Goal: Task Accomplishment & Management: Use online tool/utility

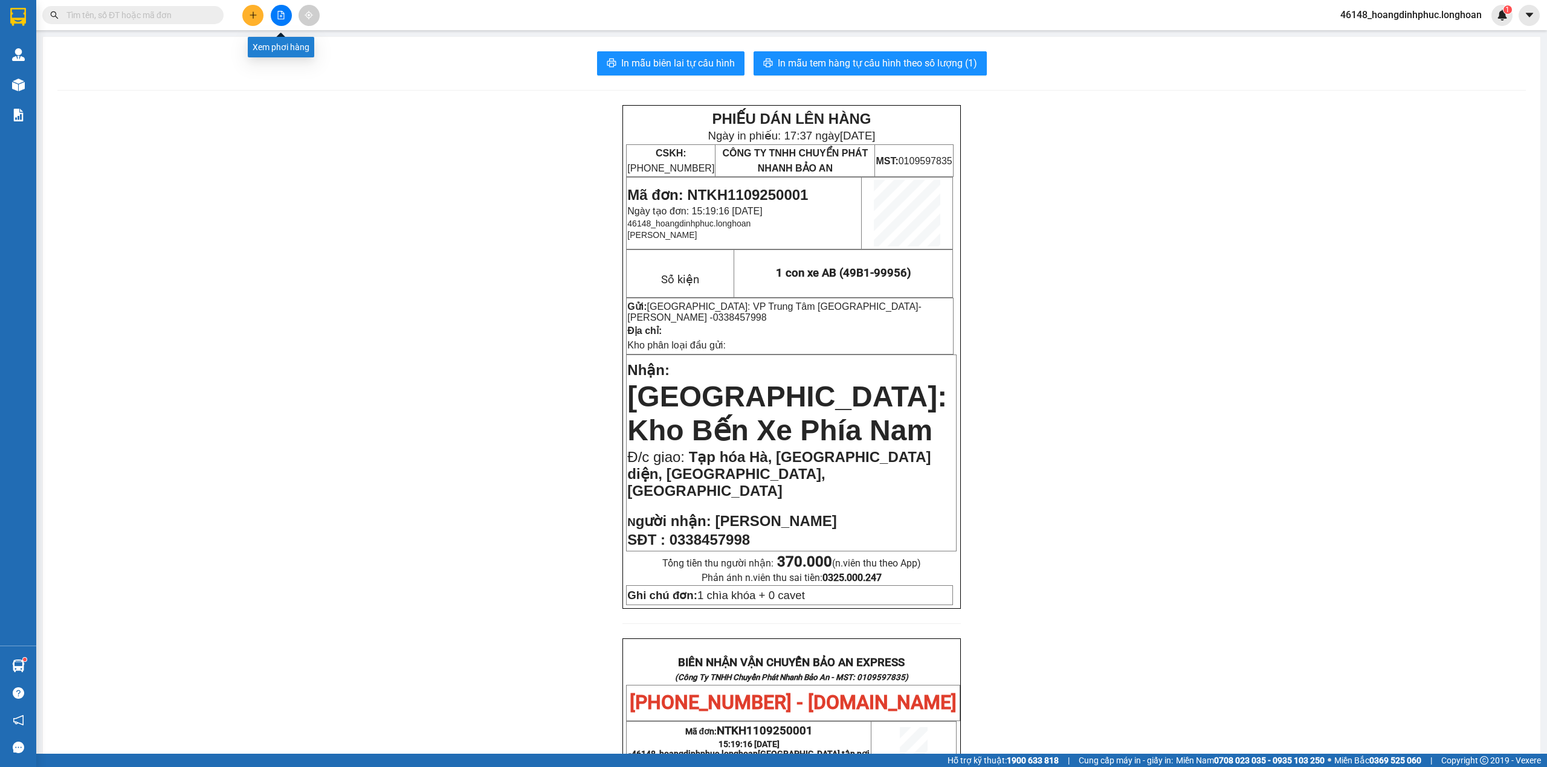
click at [281, 5] on button at bounding box center [281, 15] width 21 height 21
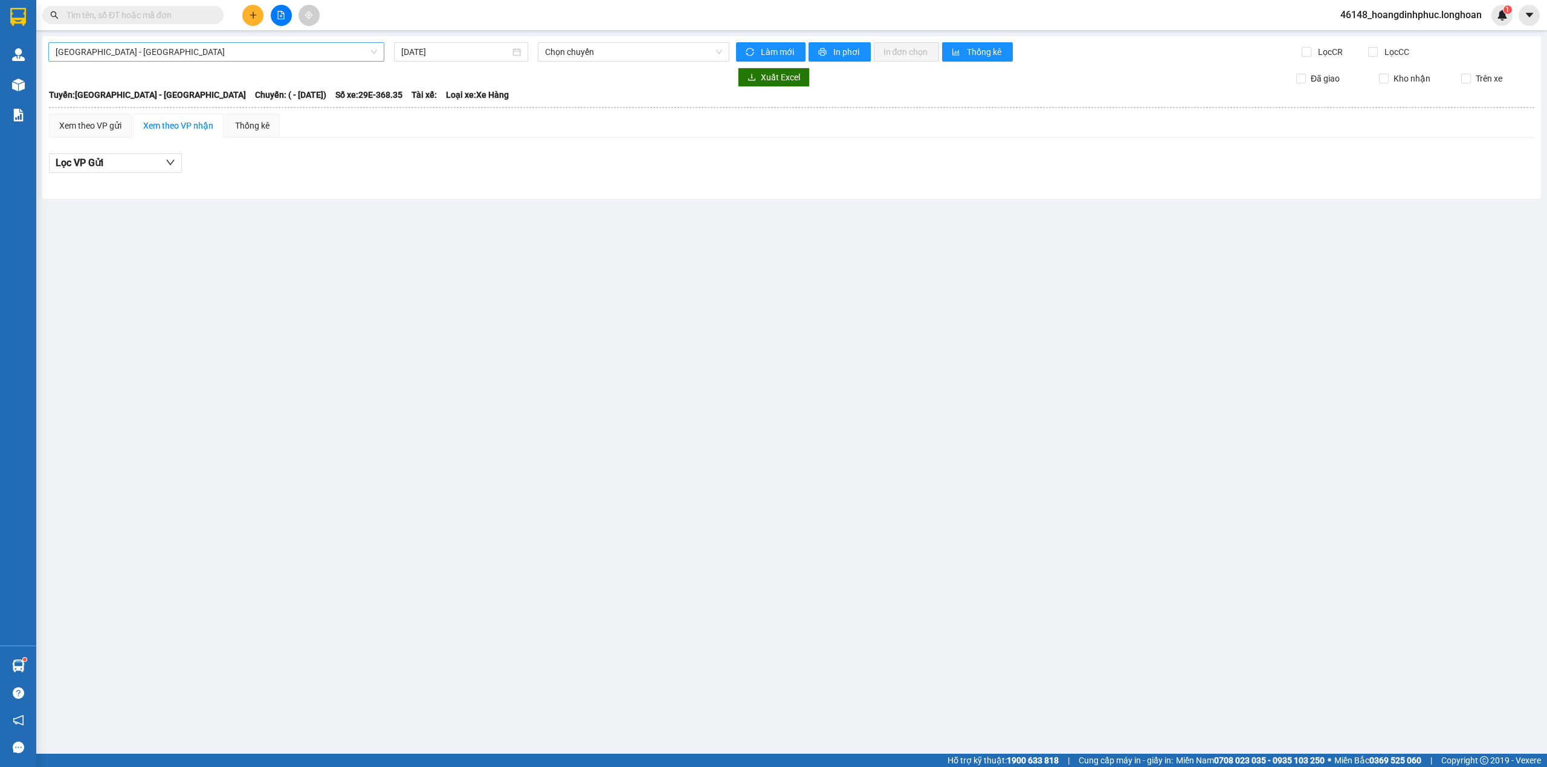
click at [245, 44] on div "[GEOGRAPHIC_DATA] - [GEOGRAPHIC_DATA] [DATE] Chọn chuyến Làm mới In phơi In đơn…" at bounding box center [791, 117] width 1498 height 163
click at [243, 47] on span "[GEOGRAPHIC_DATA] - [GEOGRAPHIC_DATA]" at bounding box center [216, 52] width 321 height 18
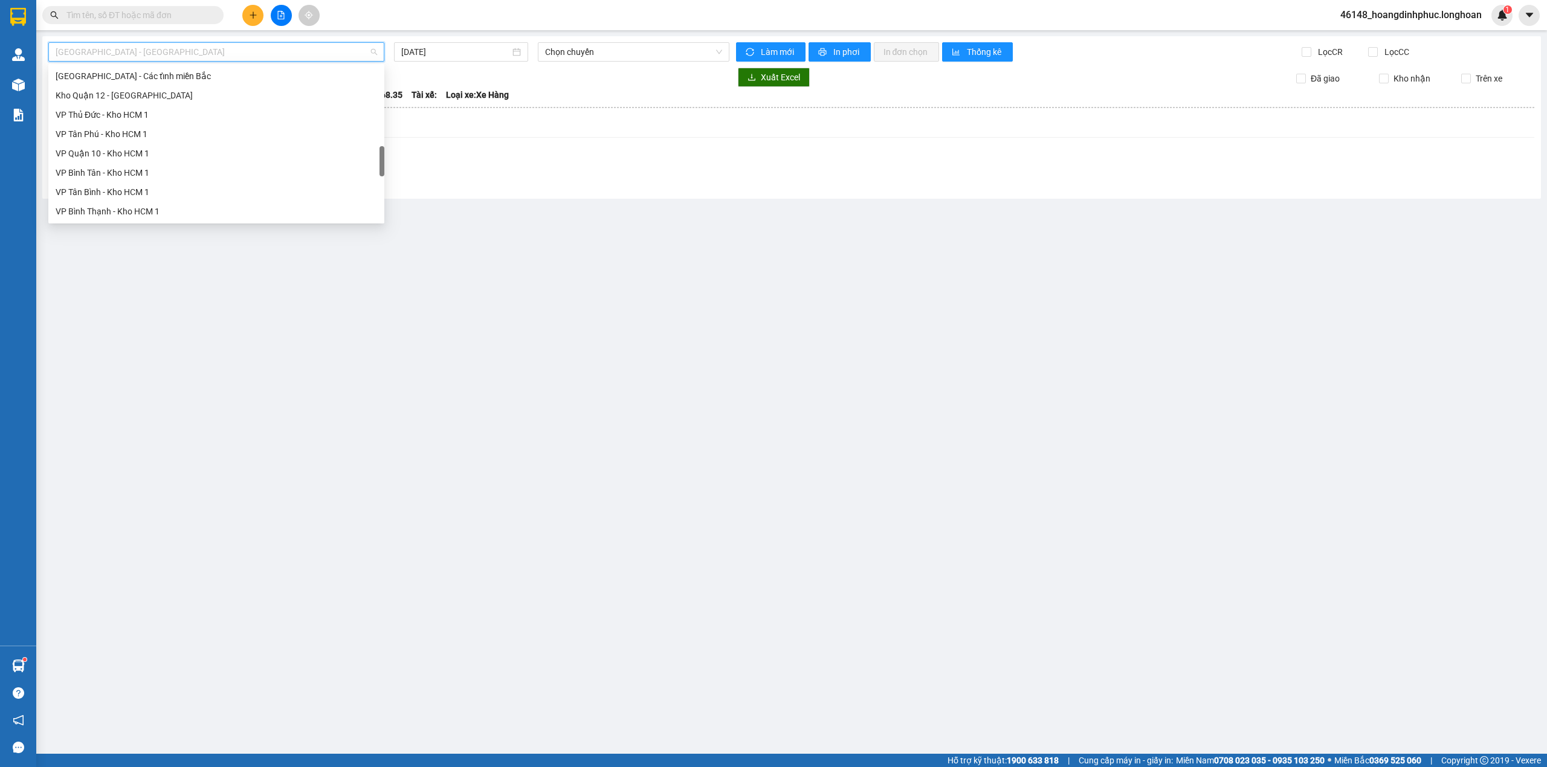
scroll to position [831, 0]
click at [153, 134] on div "Bắc [GEOGRAPHIC_DATA] QL1A" at bounding box center [216, 133] width 321 height 13
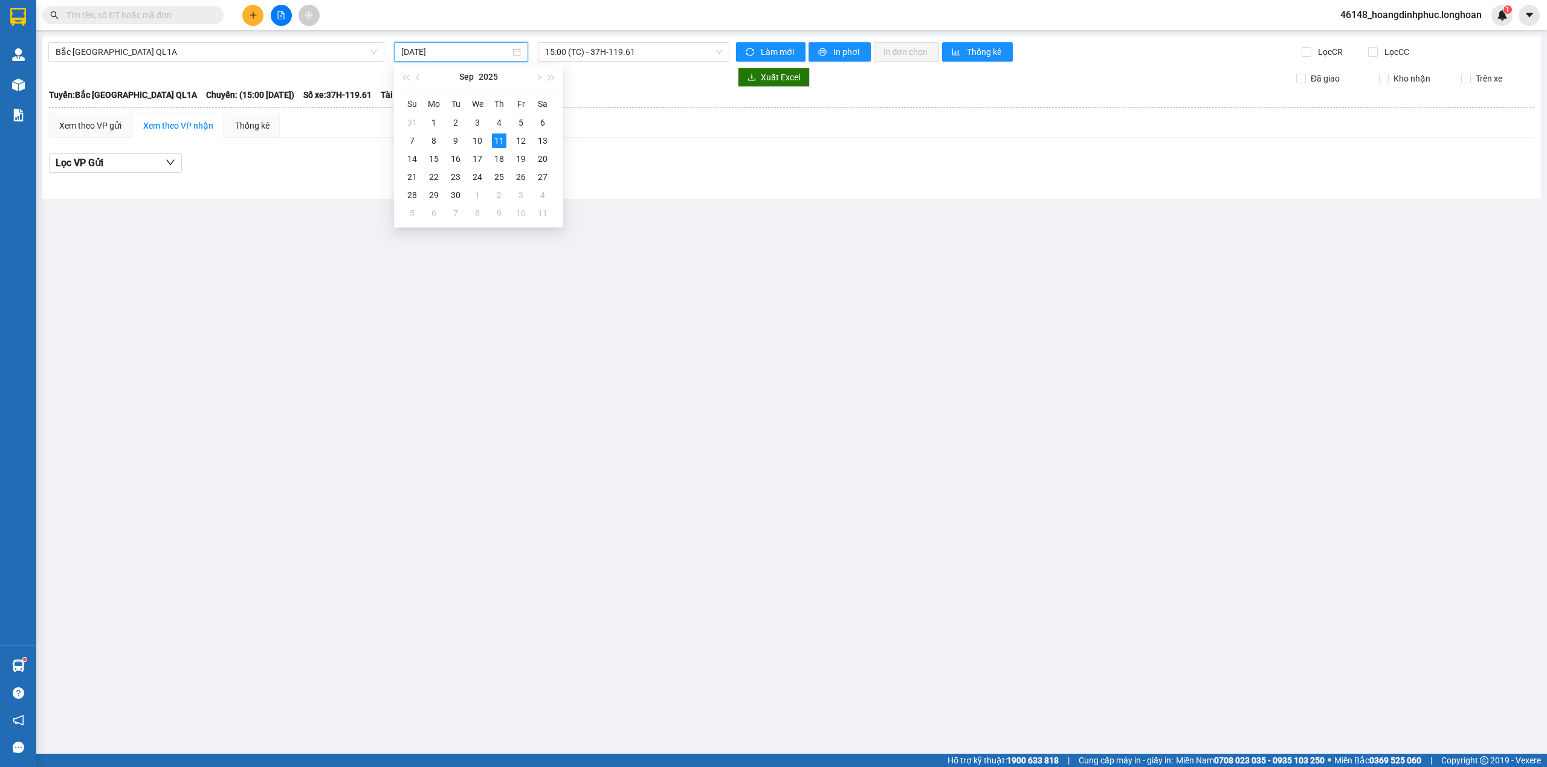
click at [459, 57] on input "[DATE]" at bounding box center [455, 51] width 109 height 13
click at [479, 138] on div "10" at bounding box center [477, 141] width 15 height 15
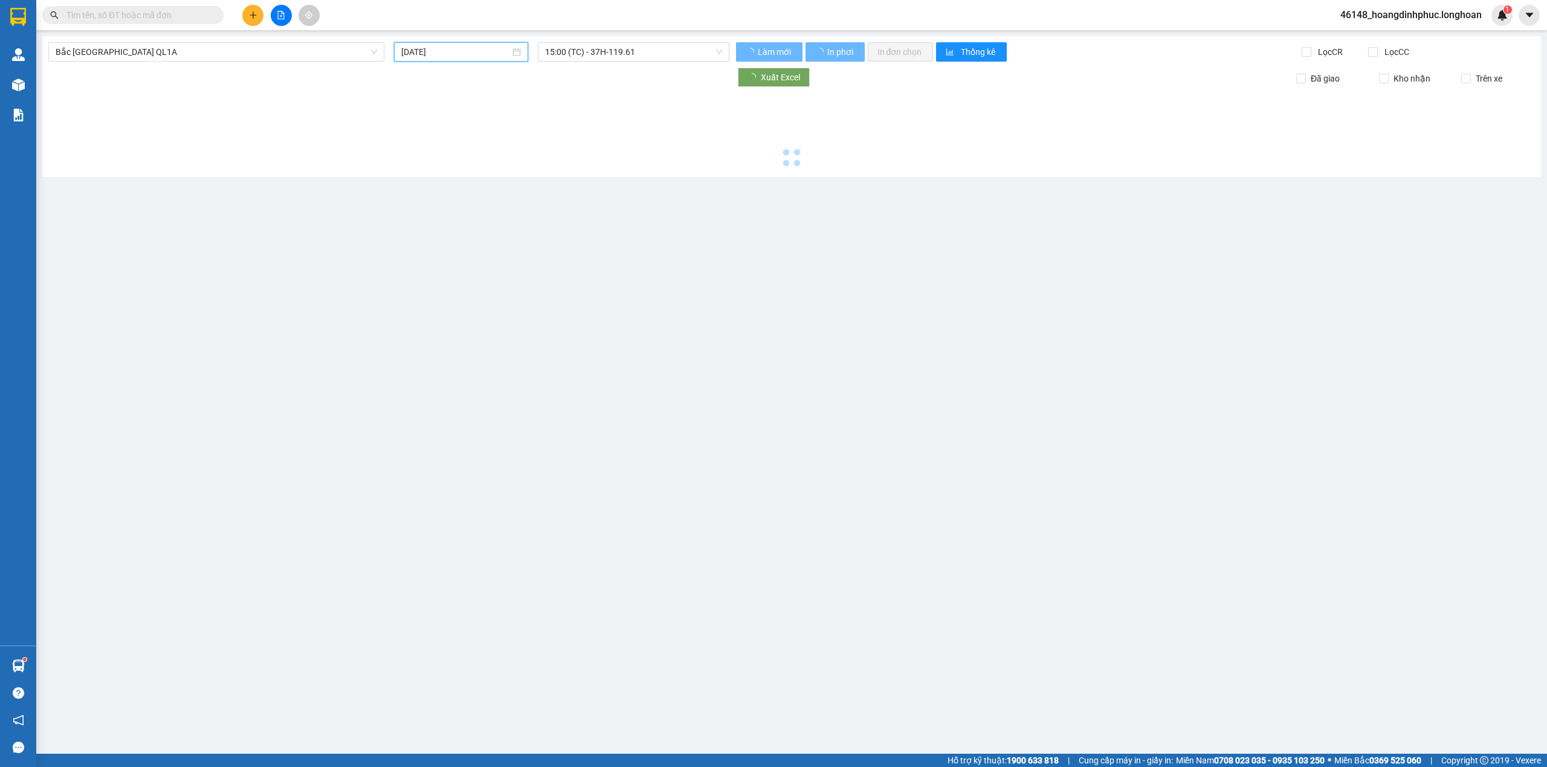
type input "[DATE]"
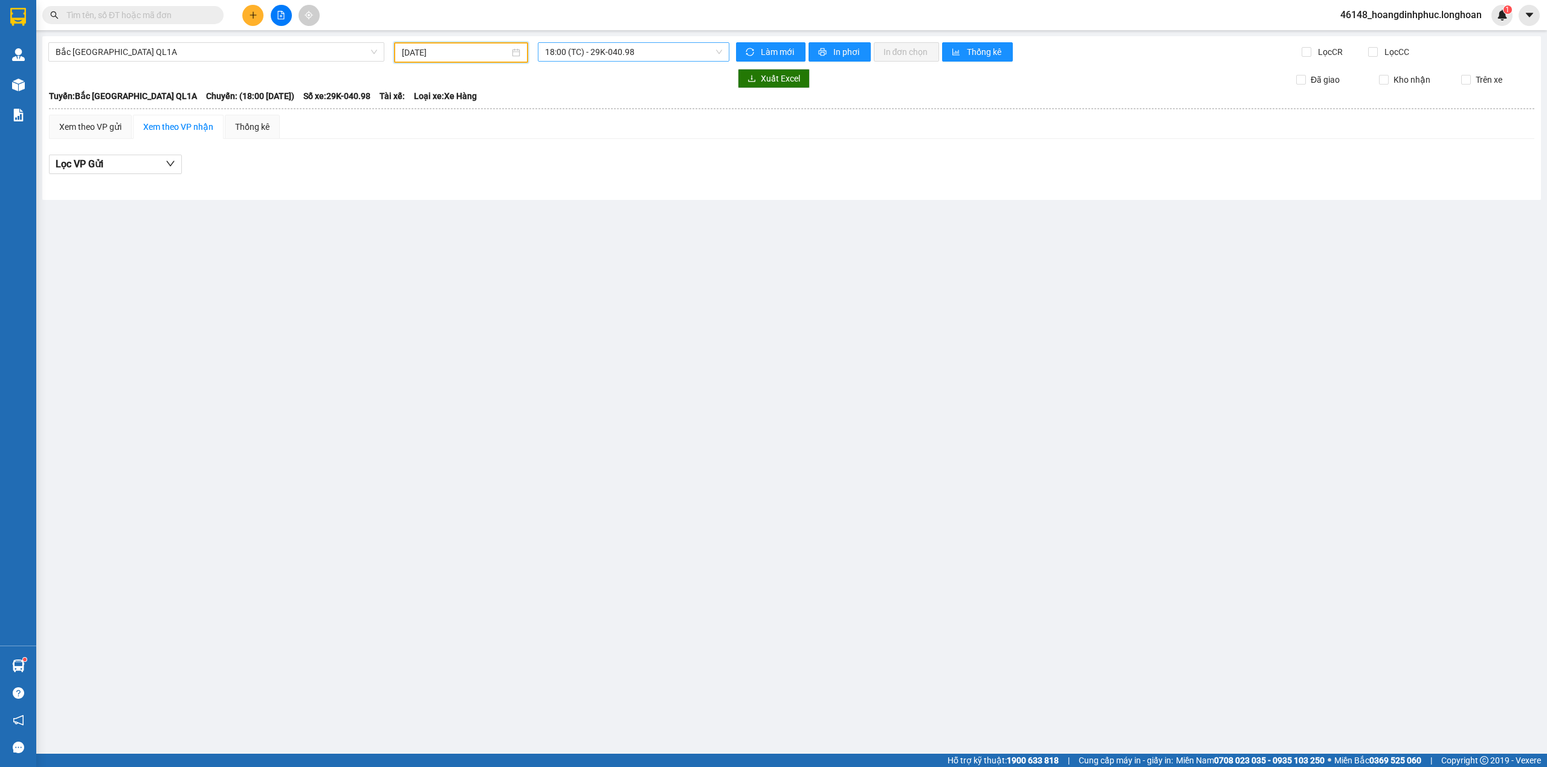
click at [622, 54] on span "18:00 (TC) - 29K-040.98" at bounding box center [634, 52] width 178 height 18
click at [633, 59] on span "18:00 (TC) - 29K-040.98" at bounding box center [634, 52] width 178 height 18
click at [598, 109] on div "23:00 (TC)" at bounding box center [592, 114] width 94 height 13
click at [627, 47] on span "23:00 (TC)" at bounding box center [634, 52] width 178 height 18
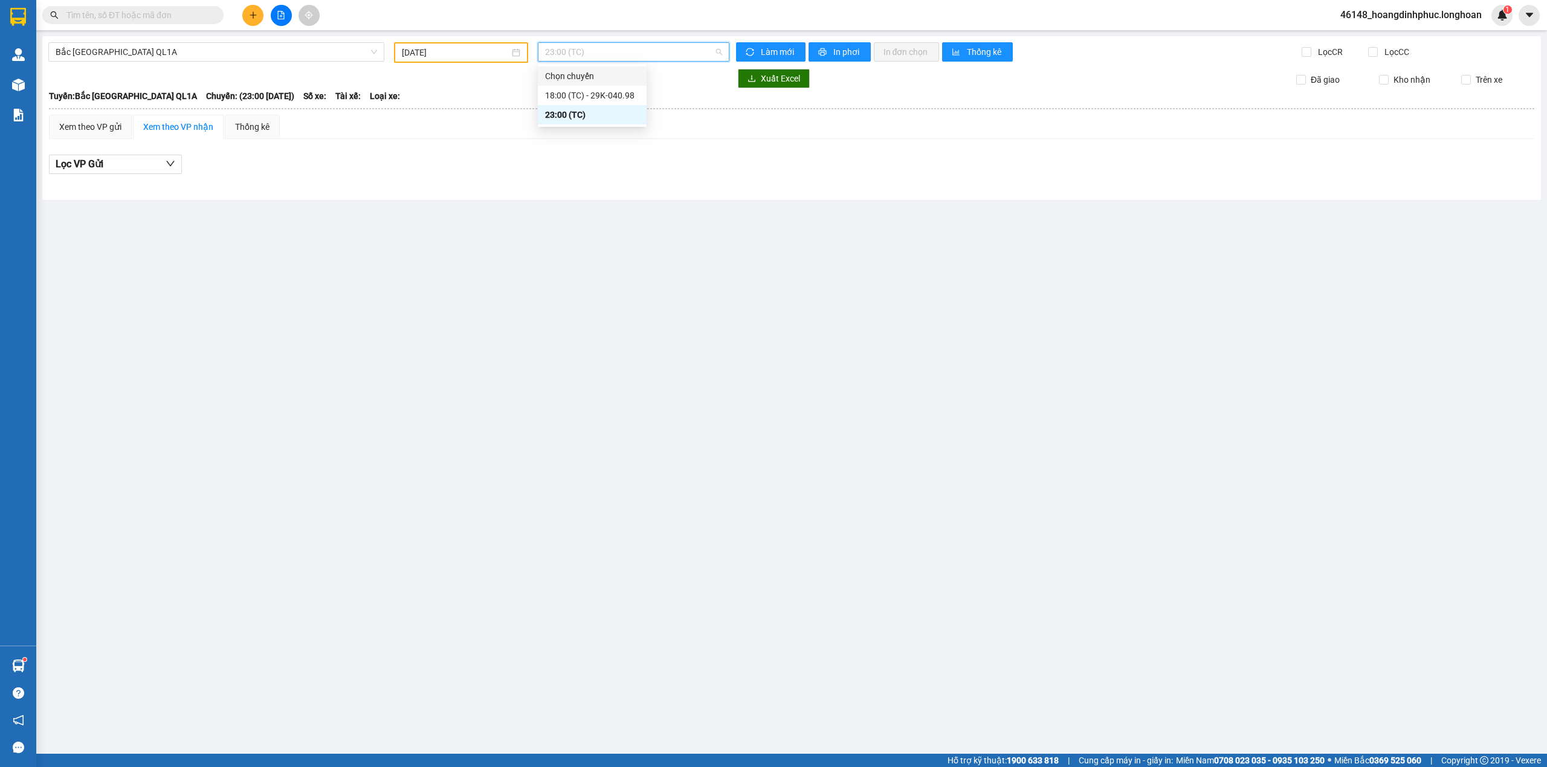
click at [593, 82] on div "Chọn chuyến" at bounding box center [592, 75] width 94 height 13
click at [599, 56] on span "23:00 (TC)" at bounding box center [634, 52] width 178 height 18
click at [590, 87] on div "18:00 (TC) - 29K-040.98" at bounding box center [592, 95] width 109 height 19
click at [655, 54] on span "18:00 (TC) - 29K-040.98" at bounding box center [634, 52] width 178 height 18
click at [614, 114] on div "23:00 (TC)" at bounding box center [592, 114] width 94 height 13
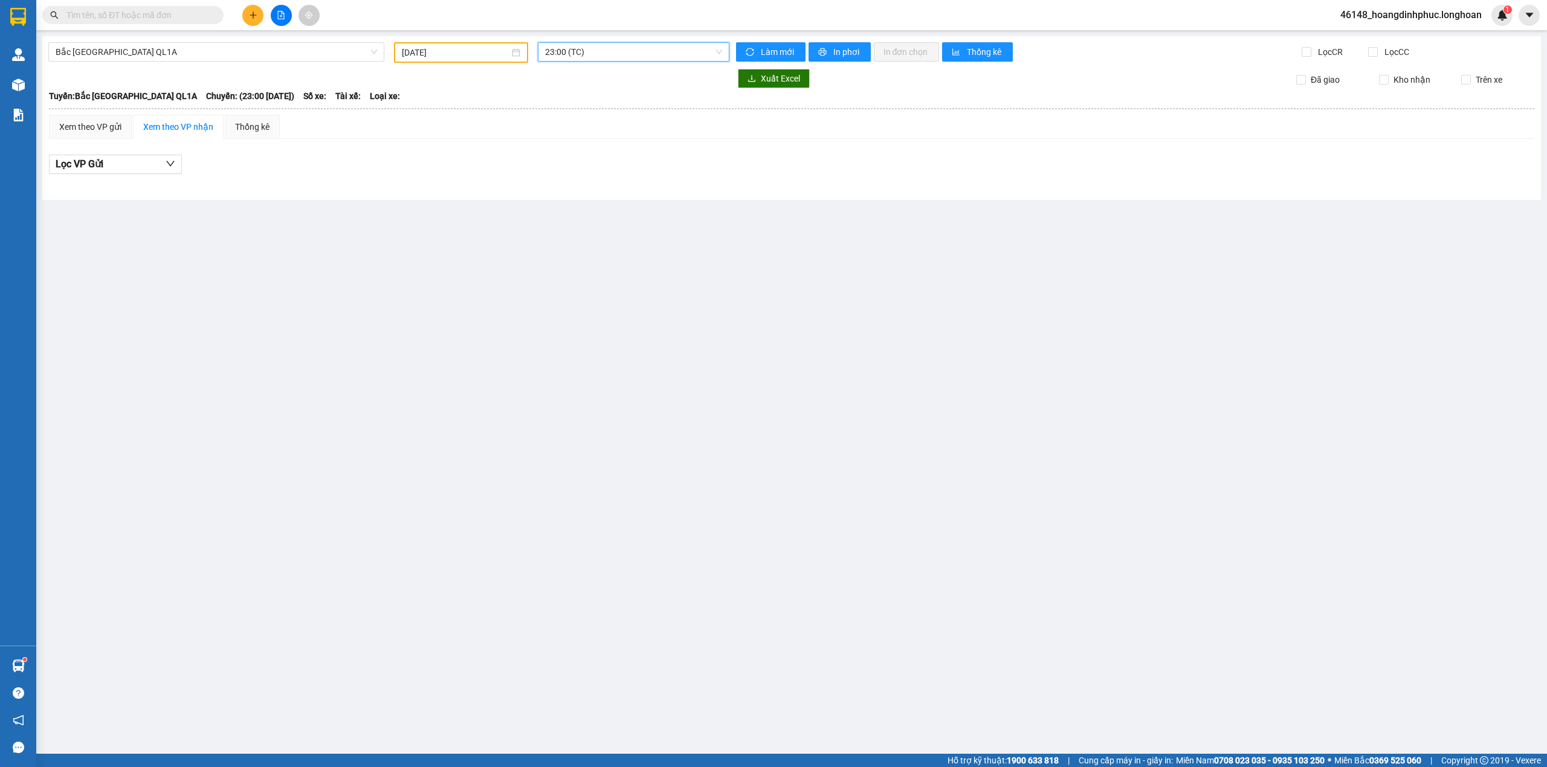
click at [636, 53] on span "23:00 (TC)" at bounding box center [634, 52] width 178 height 18
click at [605, 88] on div "18:00 (TC) - 29K-040.98" at bounding box center [592, 95] width 109 height 19
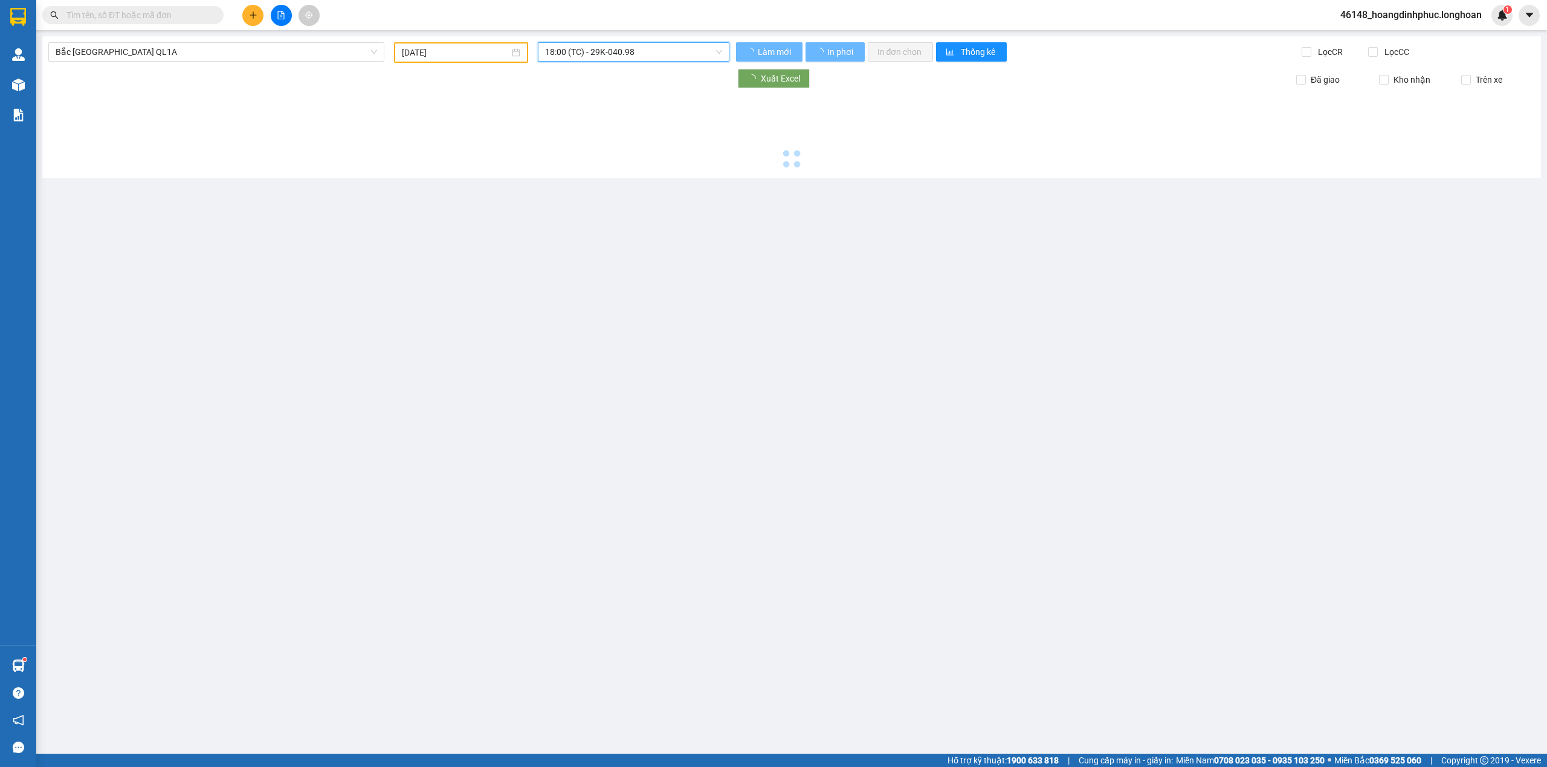
click at [728, 264] on main "[GEOGRAPHIC_DATA] QL1A [DATE] 18:00 18:00 (TC) - 29K-040.98 Làm mới In phơi In …" at bounding box center [773, 377] width 1547 height 754
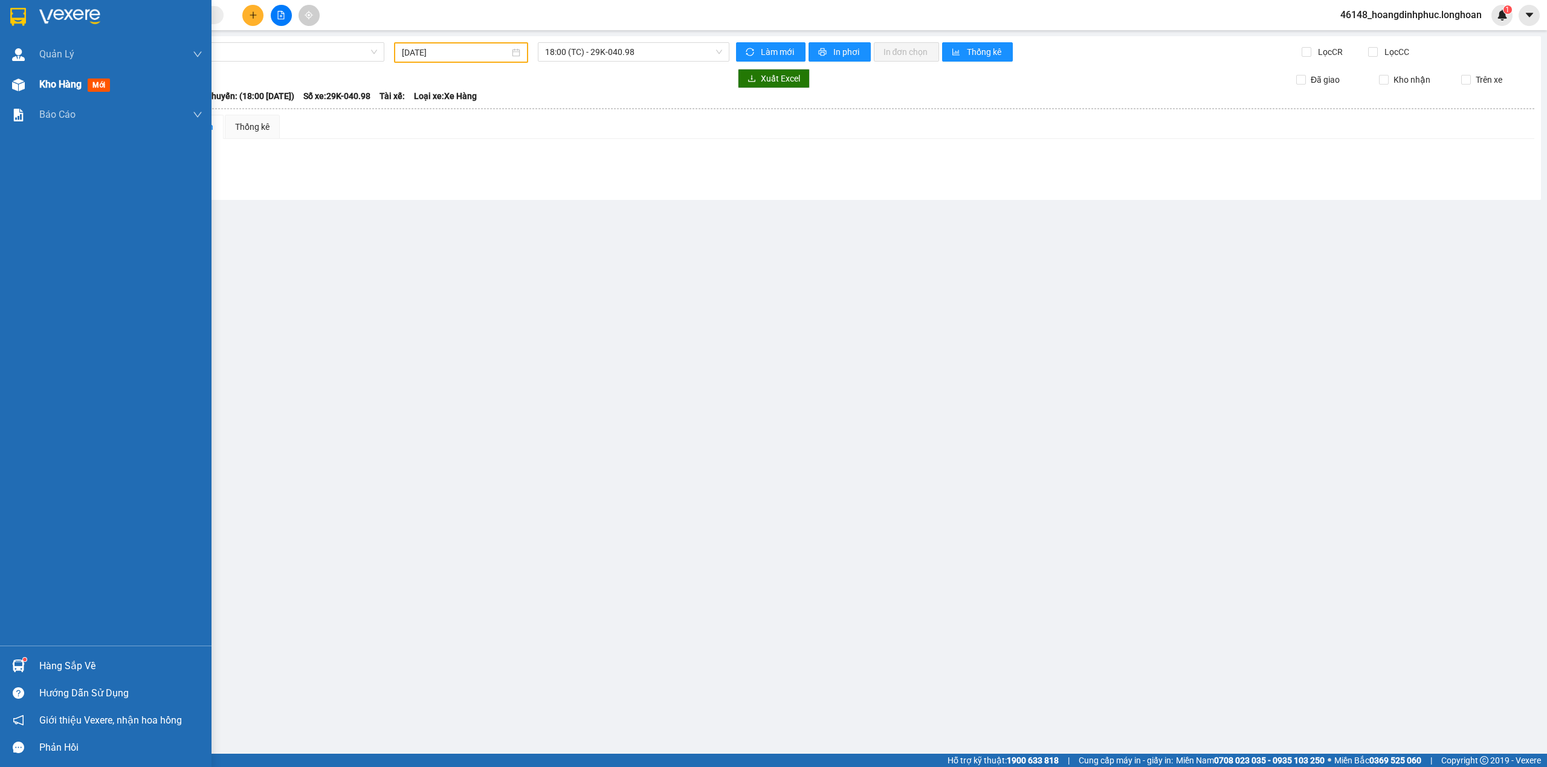
click at [30, 90] on div "Kho hàng mới" at bounding box center [105, 84] width 211 height 30
